Goal: Find specific page/section

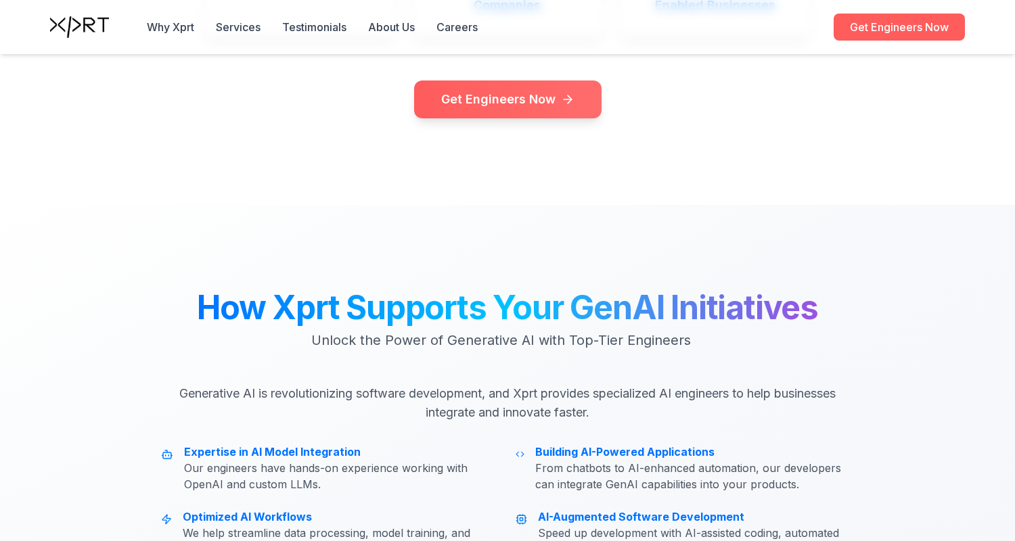
scroll to position [2753, 0]
